Goal: Task Accomplishment & Management: Complete application form

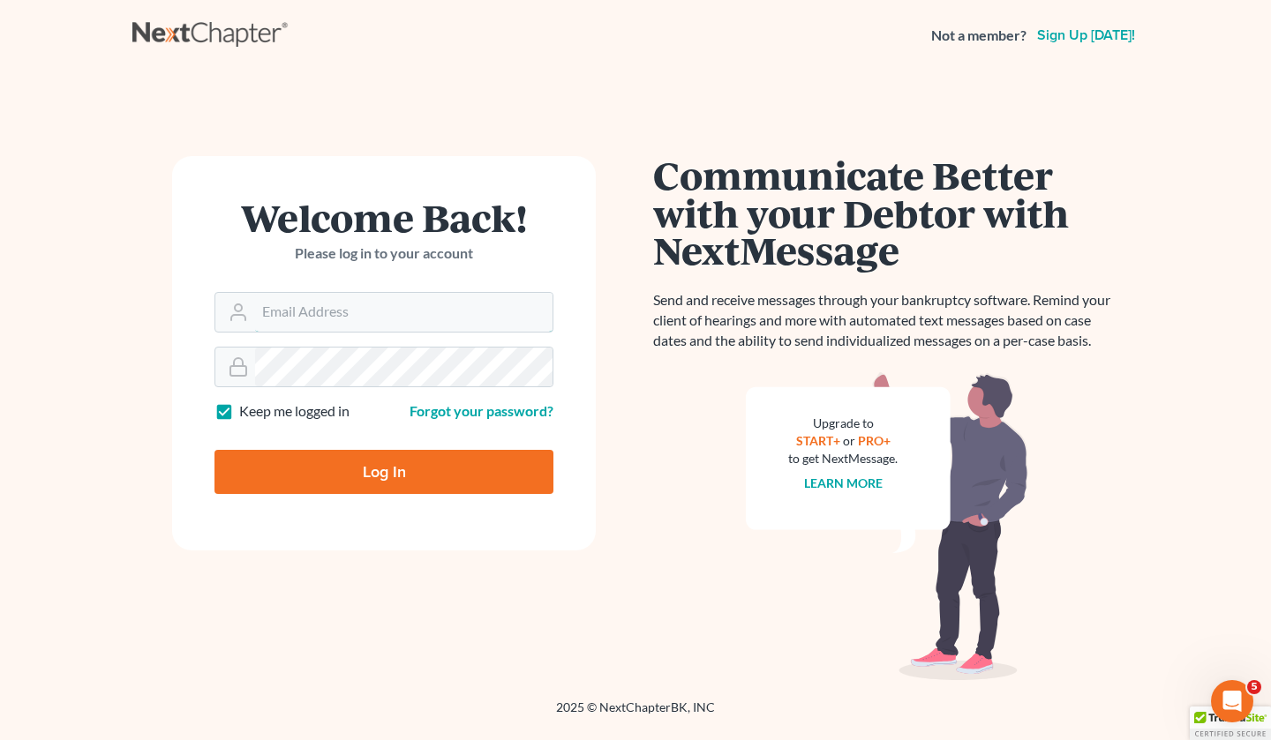
click at [390, 306] on input "Email Address" at bounding box center [403, 312] width 297 height 39
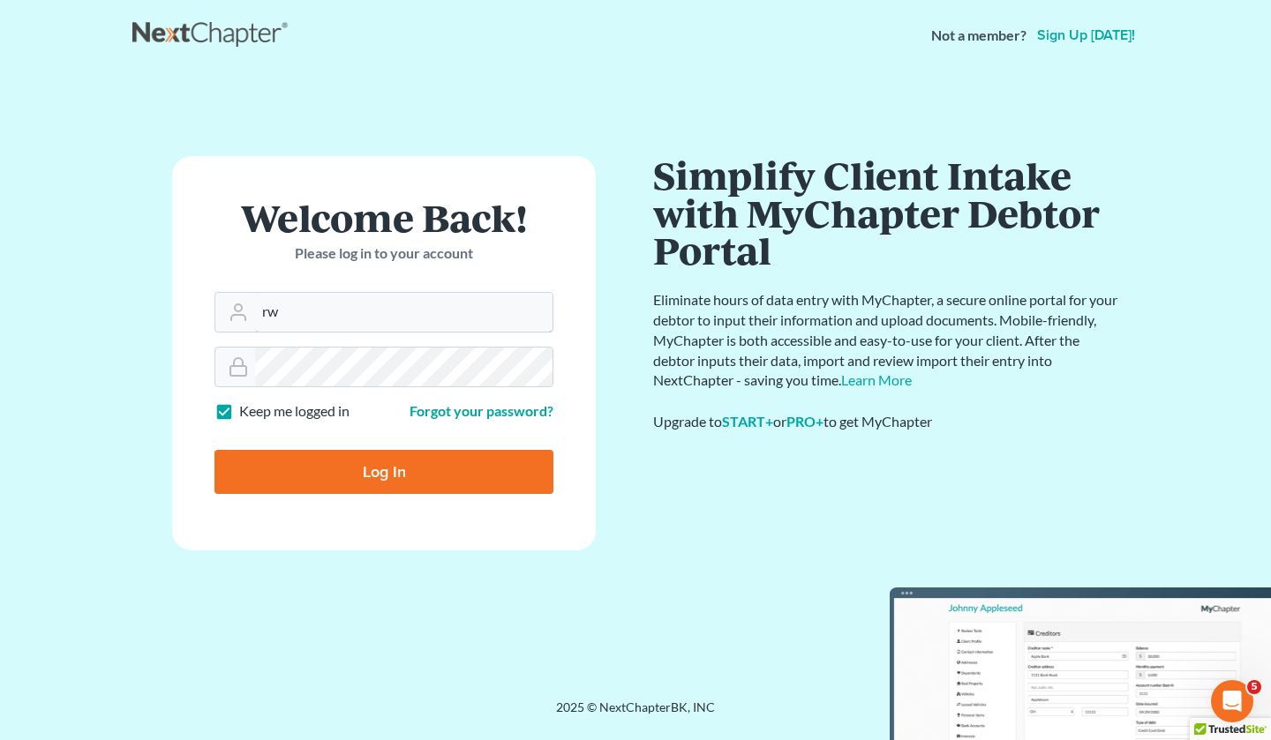
type input "[EMAIL_ADDRESS][DOMAIN_NAME]"
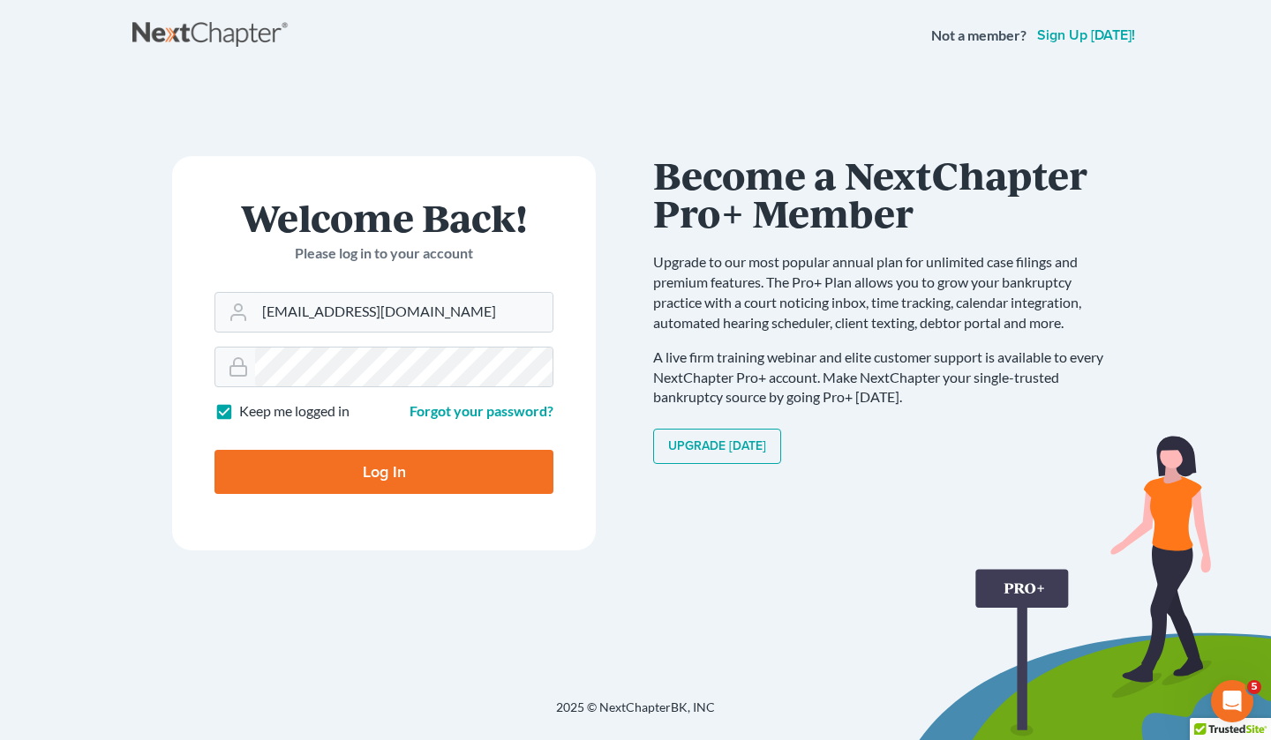
click at [366, 469] on input "Log In" at bounding box center [383, 472] width 339 height 44
type input "Thinking..."
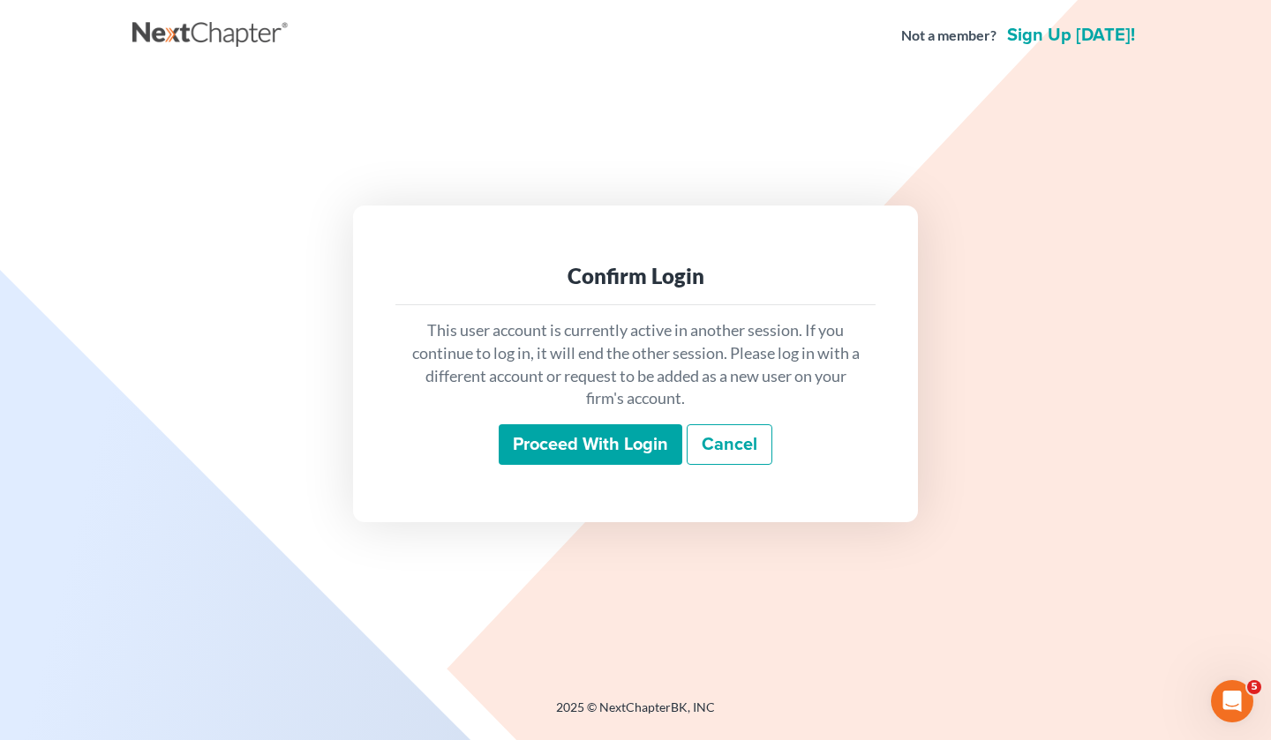
click at [589, 442] on input "Proceed with login" at bounding box center [591, 445] width 184 height 41
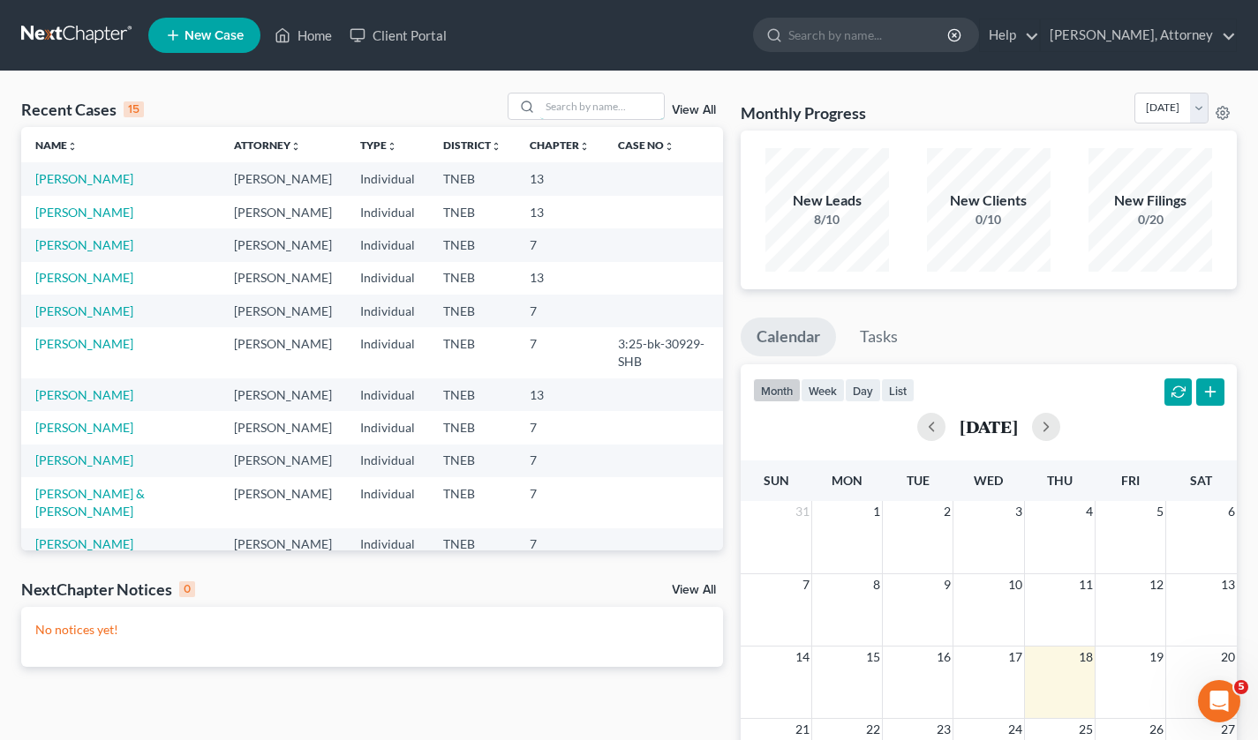
click at [605, 113] on input "search" at bounding box center [602, 107] width 124 height 26
type input "dills"
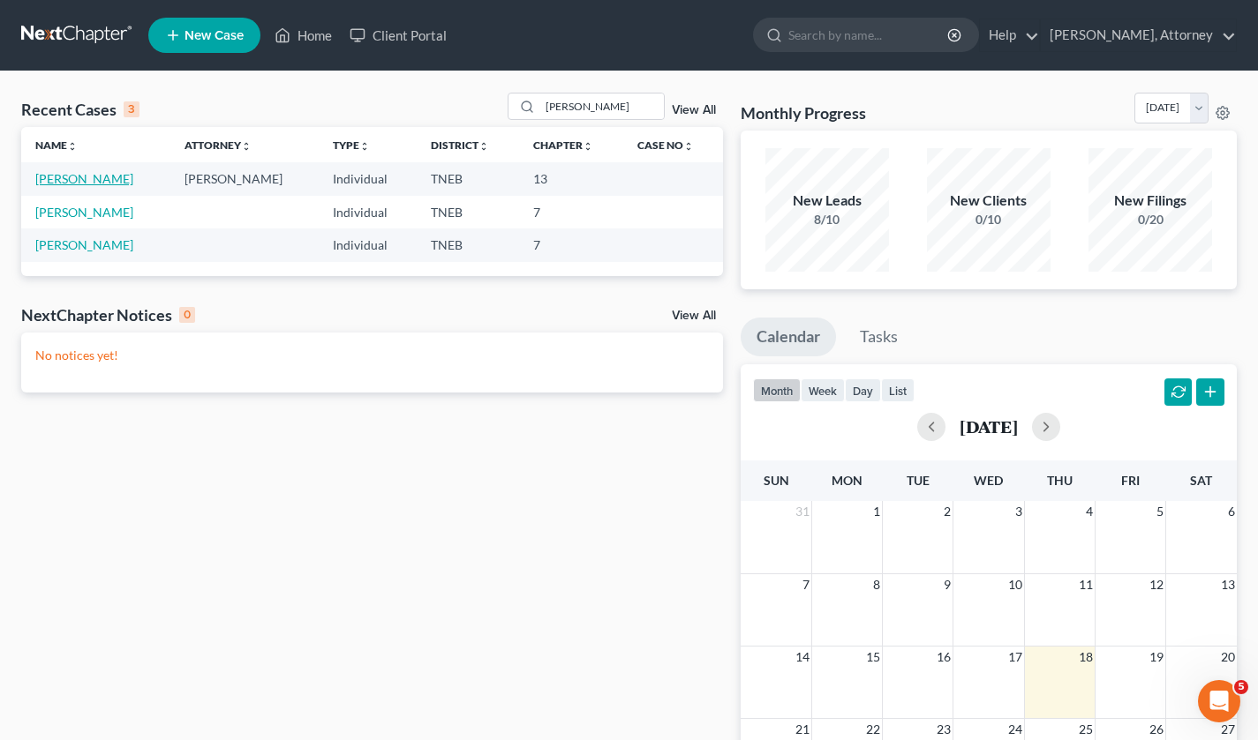
click at [89, 173] on link "DILLS, LAURA" at bounding box center [84, 178] width 98 height 15
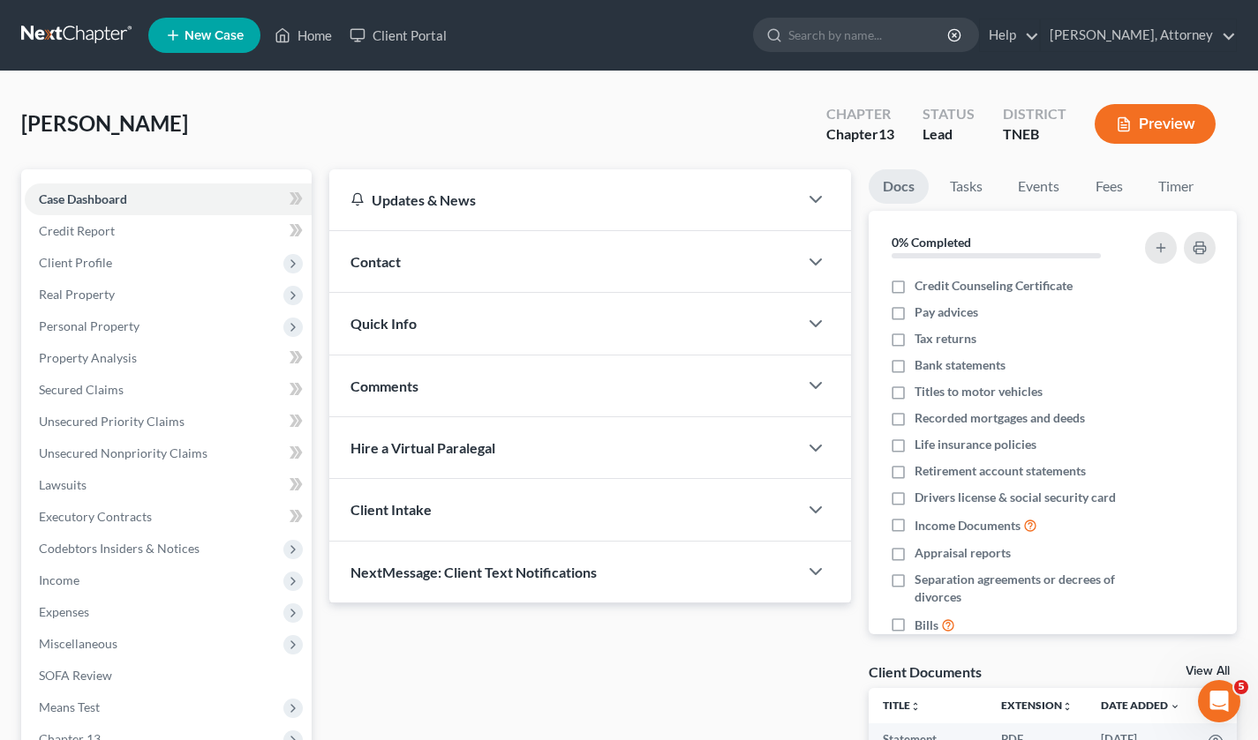
click at [108, 267] on span "Client Profile" at bounding box center [75, 262] width 73 height 15
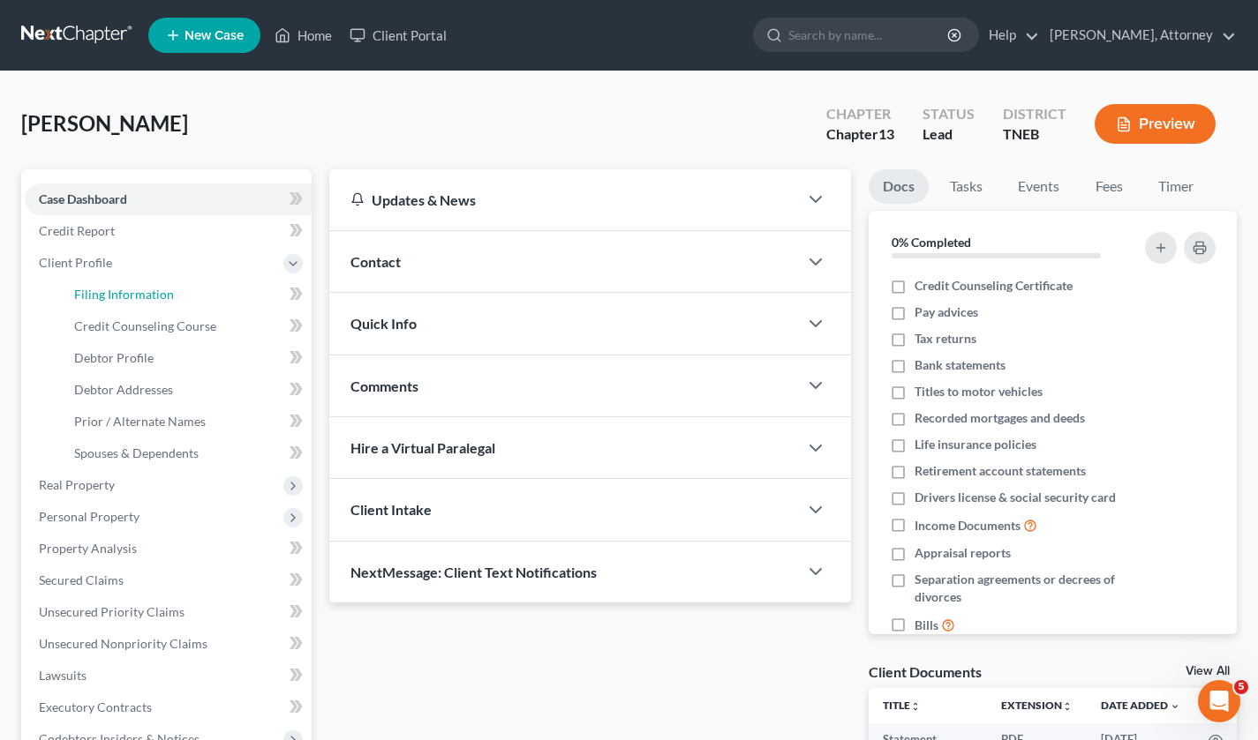
click at [161, 297] on span "Filing Information" at bounding box center [124, 294] width 100 height 15
select select "1"
select select "0"
select select "3"
select select "44"
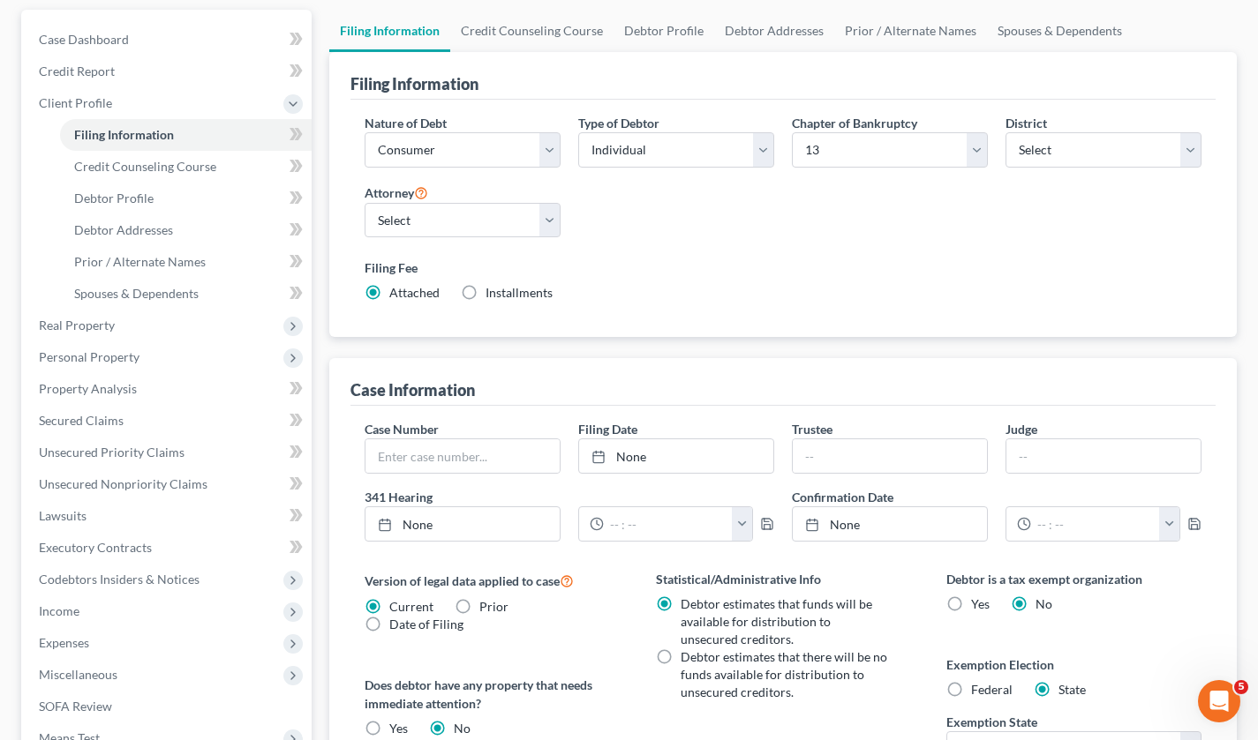
scroll to position [159, 0]
click at [156, 202] on link "Debtor Profile" at bounding box center [186, 200] width 252 height 32
select select "0"
select select "1"
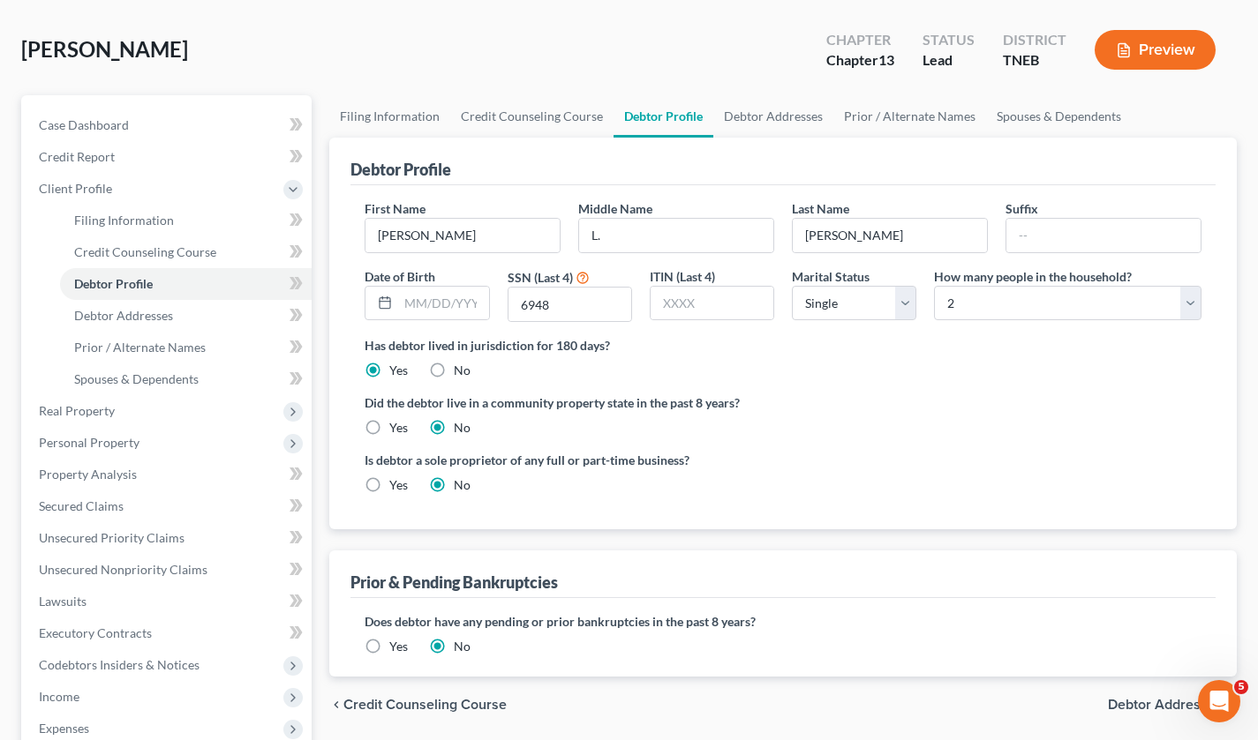
radio input "true"
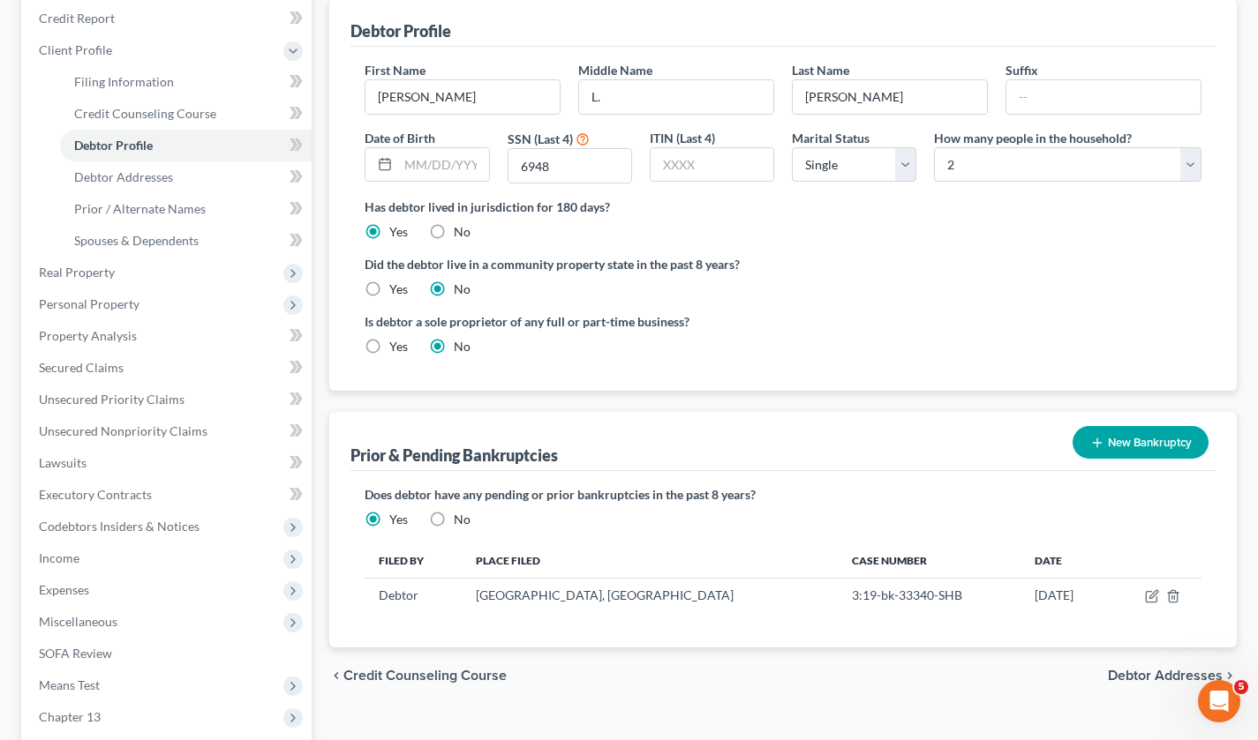
scroll to position [276, 0]
